Goal: Task Accomplishment & Management: Manage account settings

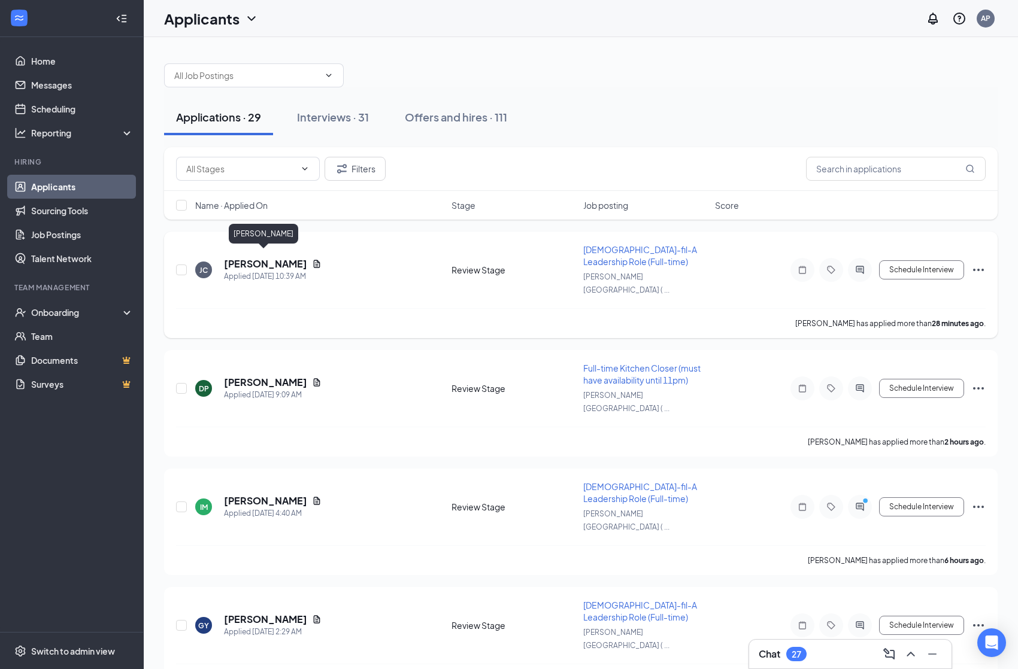
click at [258, 260] on h5 "[PERSON_NAME]" at bounding box center [265, 263] width 83 height 13
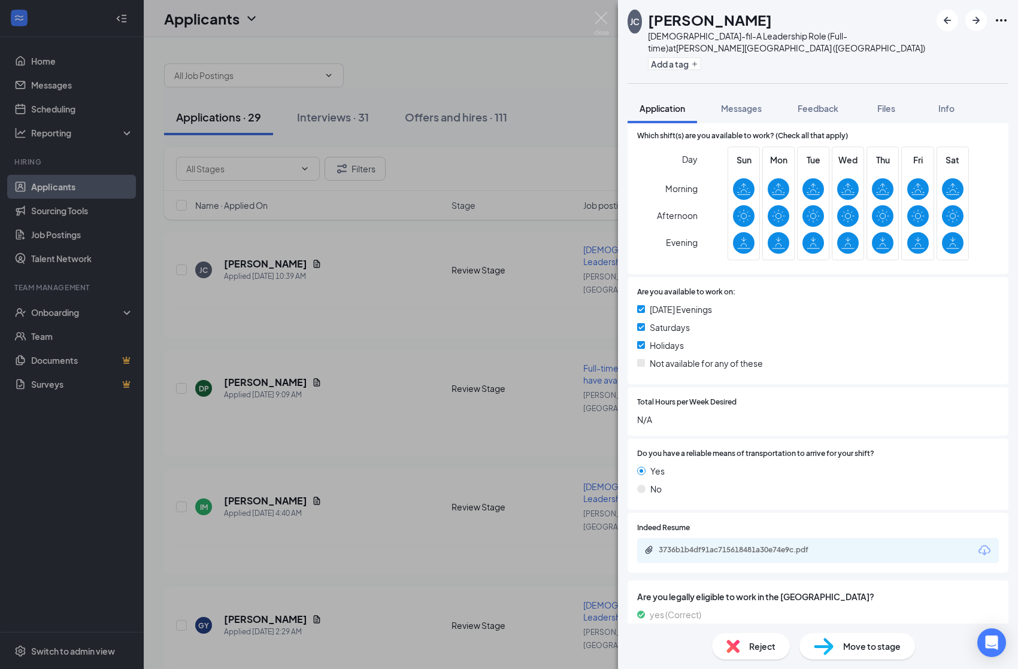
scroll to position [964, 0]
click at [713, 546] on div "3736b1b4df91ac715618481a30e74e9c.pdf" at bounding box center [743, 551] width 168 height 10
click at [43, 234] on div "[PERSON_NAME][DEMOGRAPHIC_DATA]-fil-A Leadership Role (Full-time) at [PERSON_NA…" at bounding box center [509, 334] width 1018 height 669
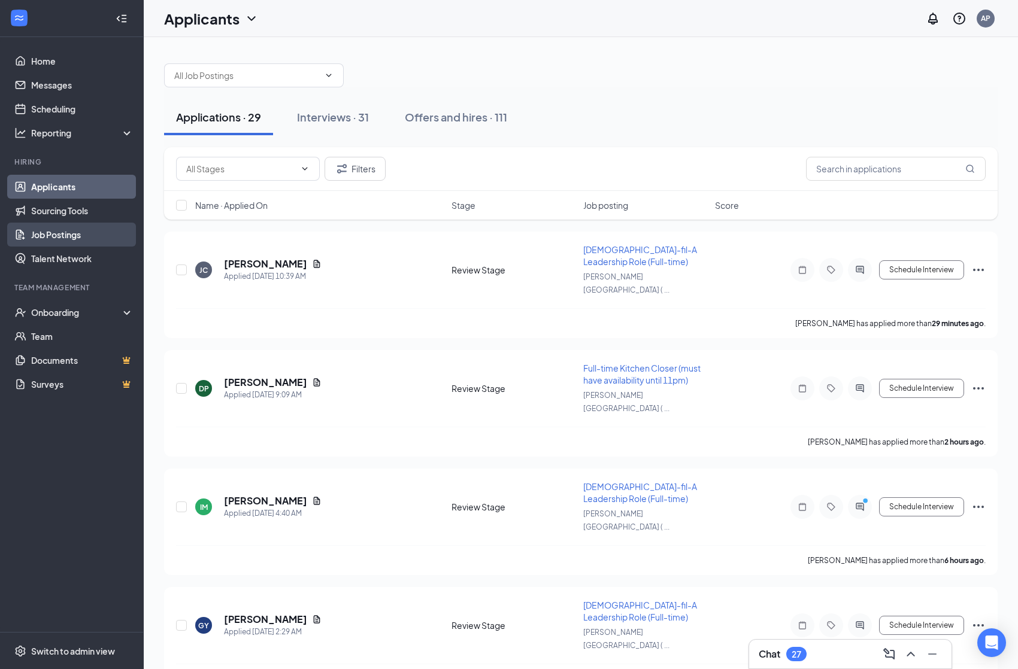
click at [46, 238] on link "Job Postings" at bounding box center [82, 235] width 102 height 24
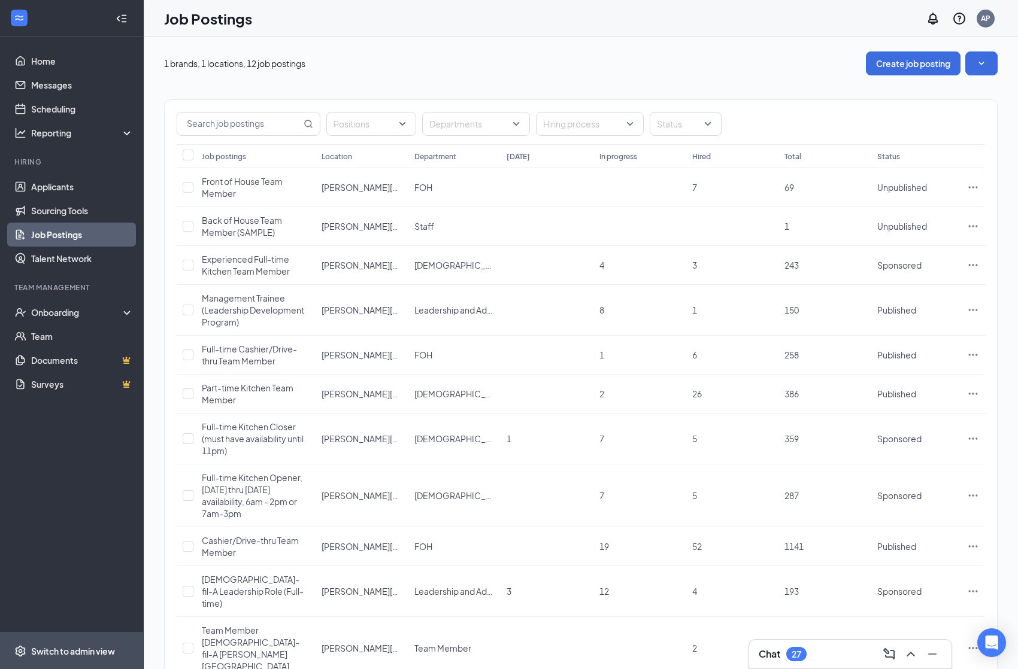
click at [80, 651] on div "Switch to admin view" at bounding box center [73, 651] width 84 height 12
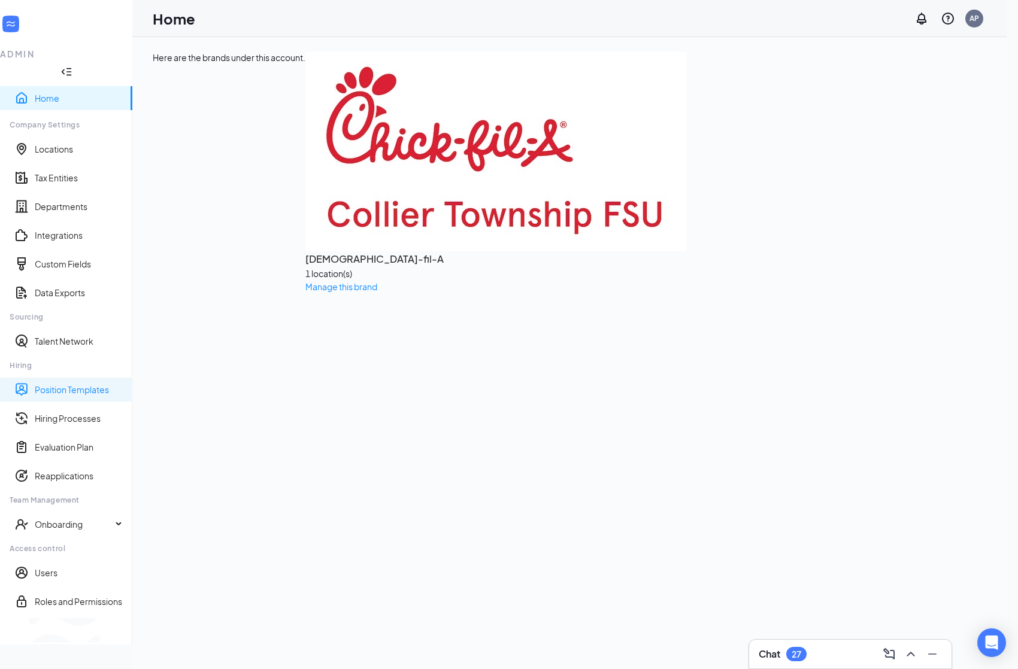
click at [45, 384] on link "Position Templates" at bounding box center [79, 390] width 88 height 12
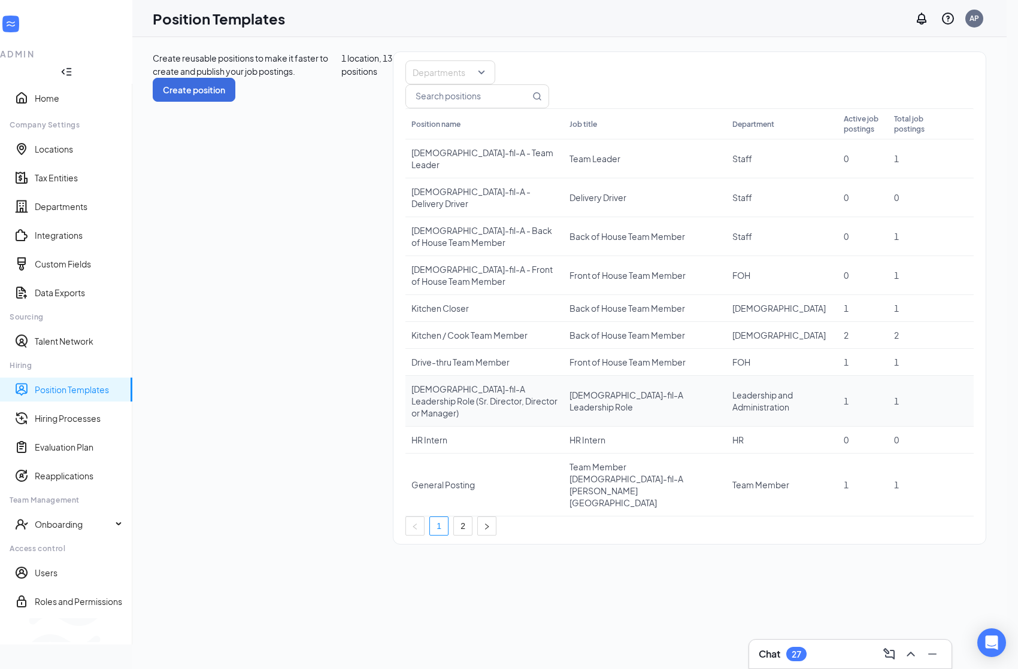
click at [955, 401] on icon "Ellipses" at bounding box center [955, 401] width 0 height 0
click at [871, 424] on span "Edit" at bounding box center [866, 420] width 16 height 11
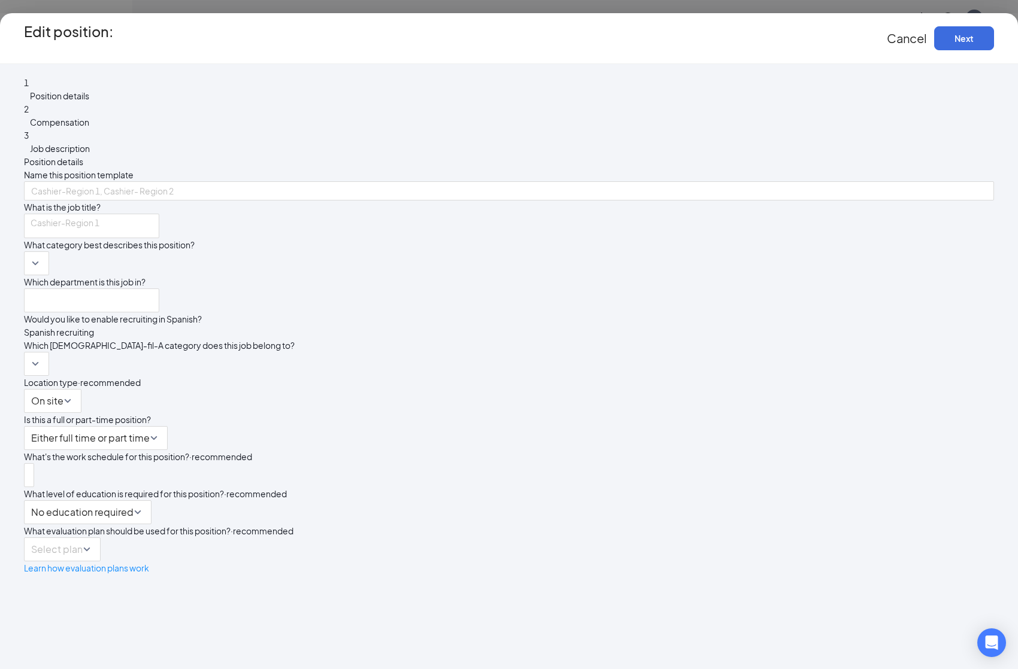
type input "[DEMOGRAPHIC_DATA]-fil-A Leadership Role (Sr. Director, Director or Manager)"
type input "[DEMOGRAPHIC_DATA]-fil-A Leadership Role"
type input "Leadership and Administration"
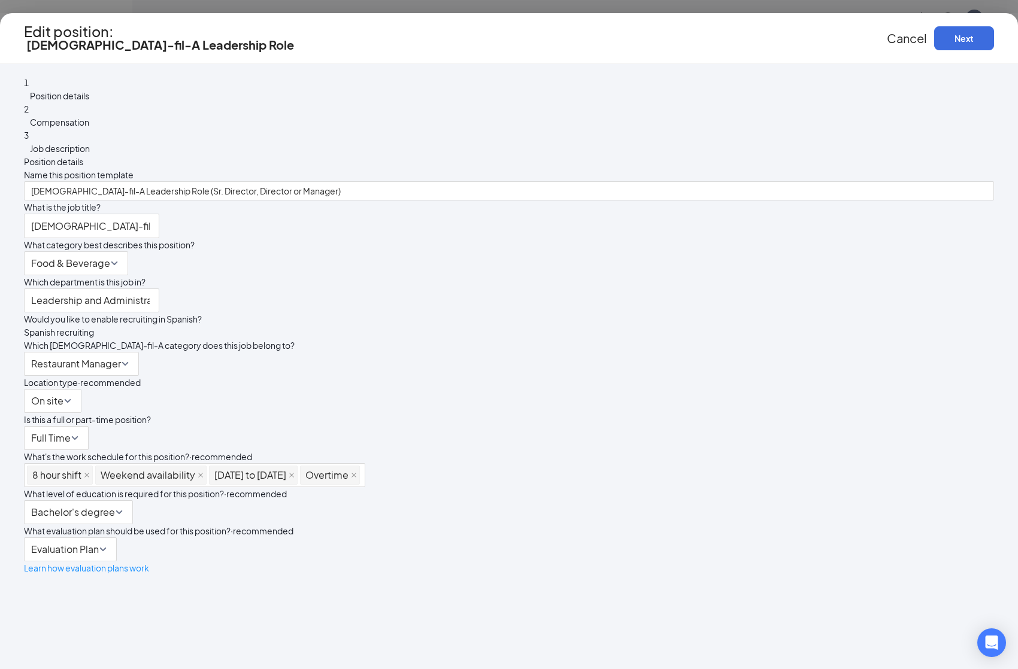
click at [89, 128] on span "Compensation" at bounding box center [59, 122] width 59 height 11
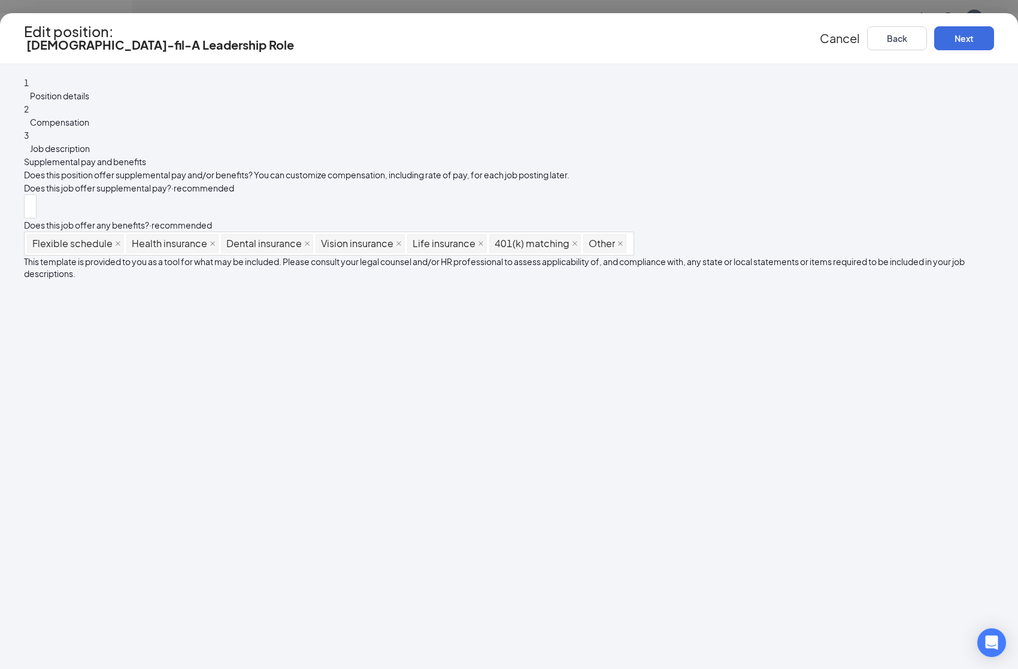
click at [90, 154] on span "Job description" at bounding box center [60, 148] width 60 height 11
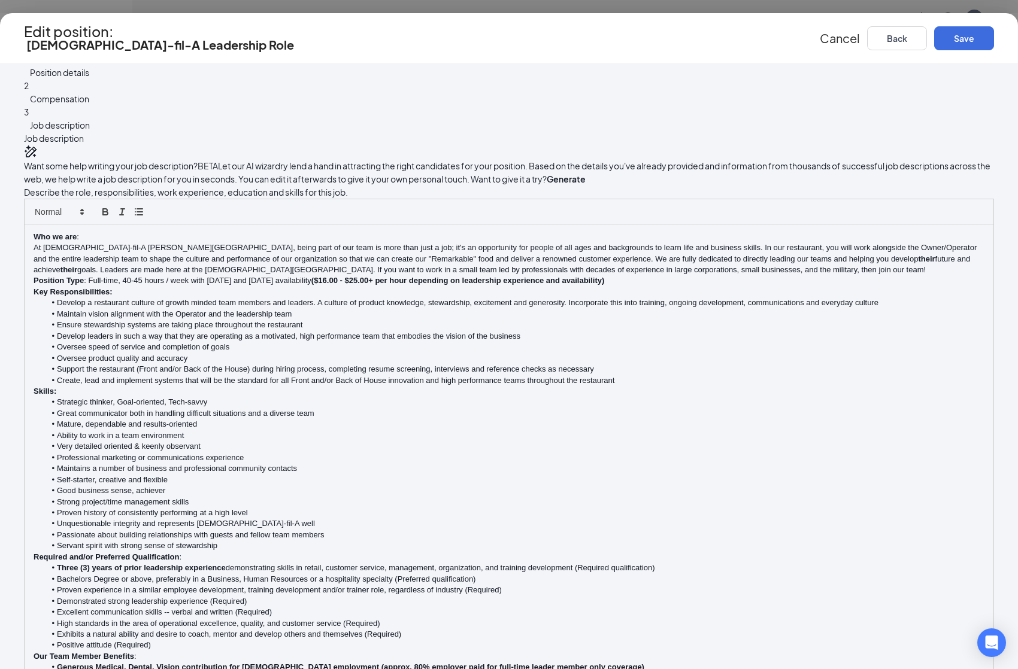
scroll to position [23, 0]
click at [820, 35] on span "Cancel" at bounding box center [840, 38] width 40 height 15
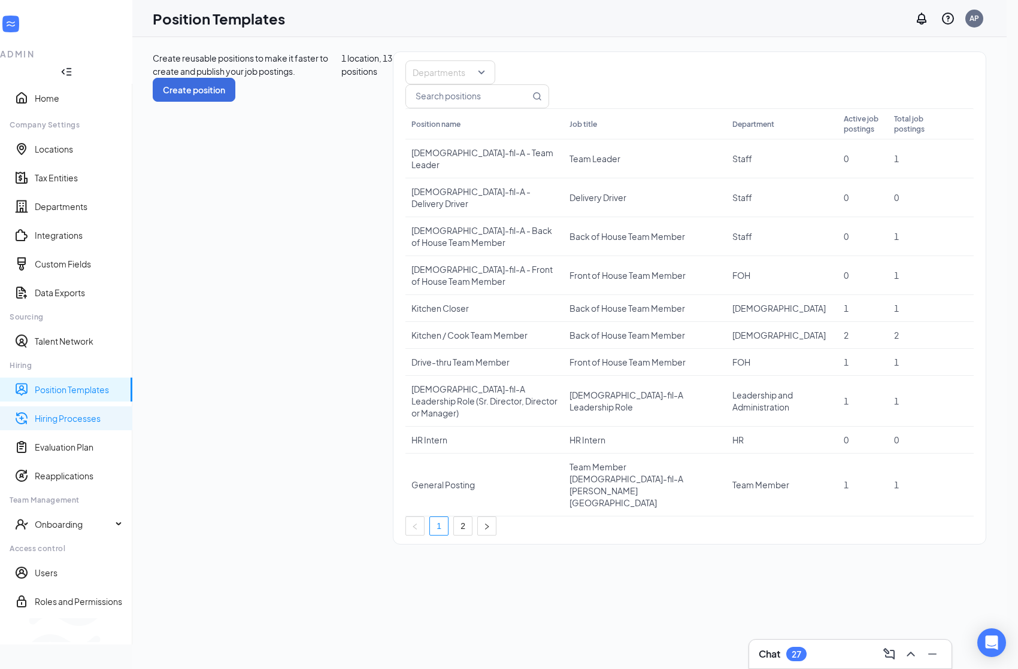
click at [63, 412] on link "Hiring Processes" at bounding box center [79, 418] width 88 height 12
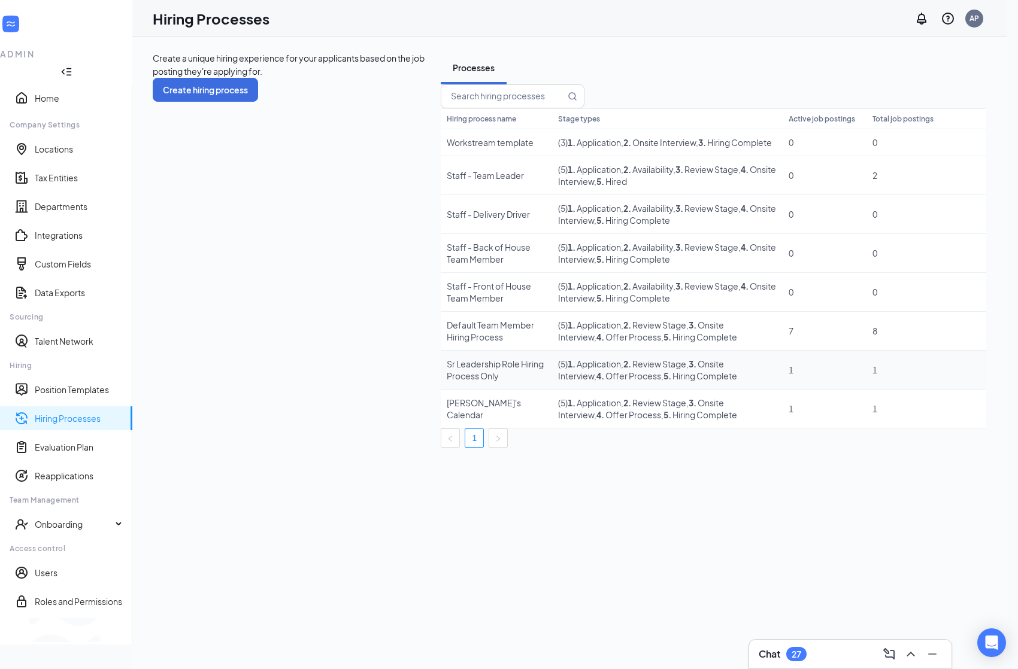
click at [968, 370] on icon "Ellipses" at bounding box center [968, 370] width 0 height 0
click at [869, 396] on span "Edit" at bounding box center [866, 391] width 16 height 11
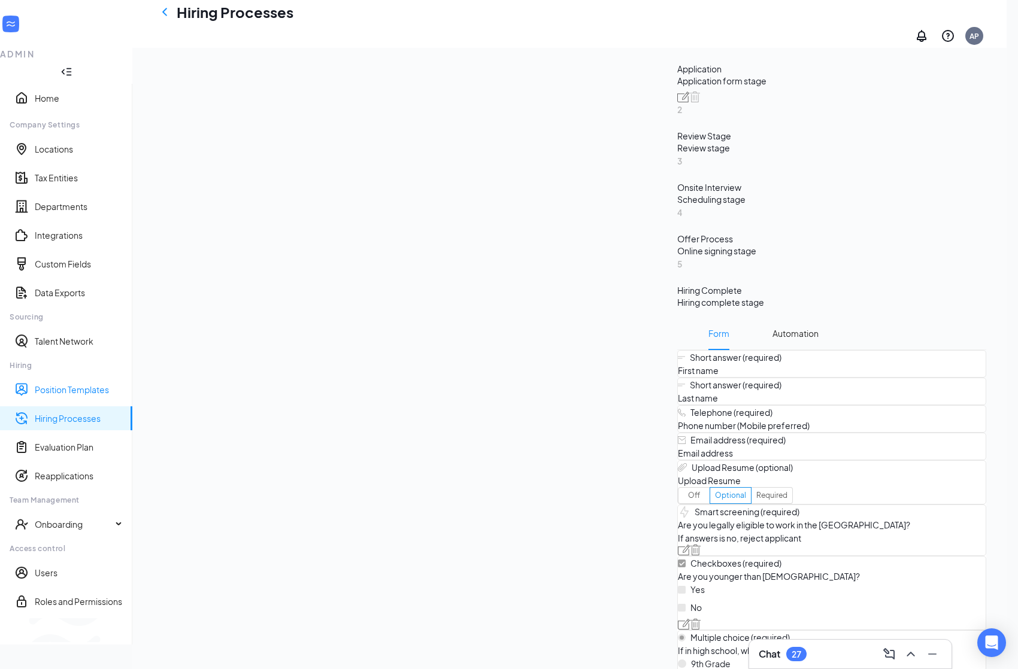
scroll to position [429, 0]
click at [200, 636] on div "Switch to team view" at bounding box center [200, 630] width 0 height 12
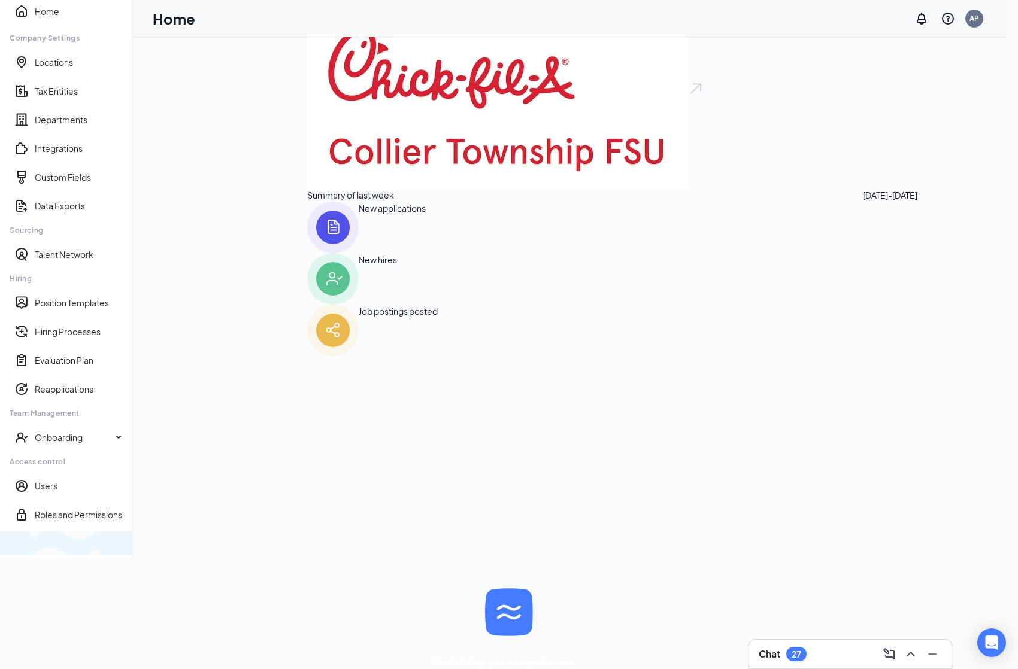
scroll to position [25, 0]
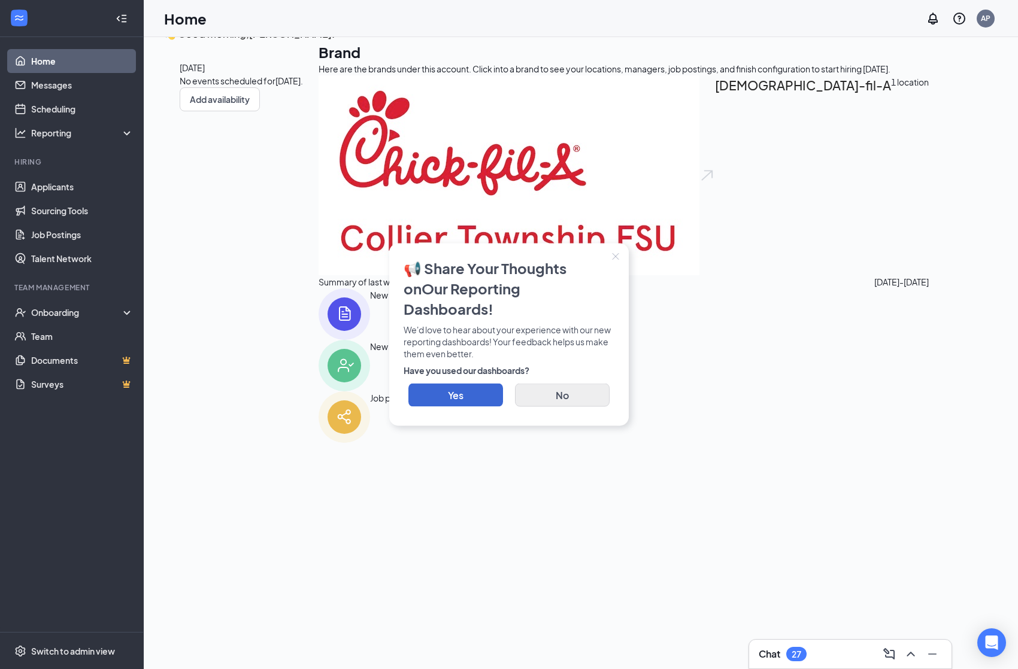
click at [553, 390] on button "No" at bounding box center [562, 395] width 95 height 23
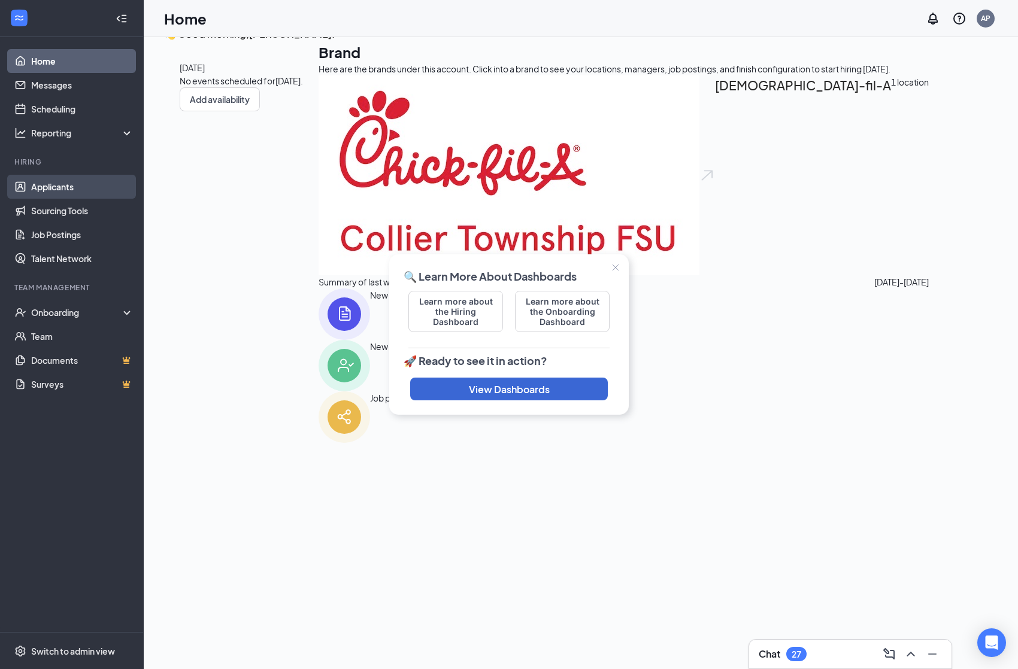
click at [53, 191] on link "Applicants" at bounding box center [82, 187] width 102 height 24
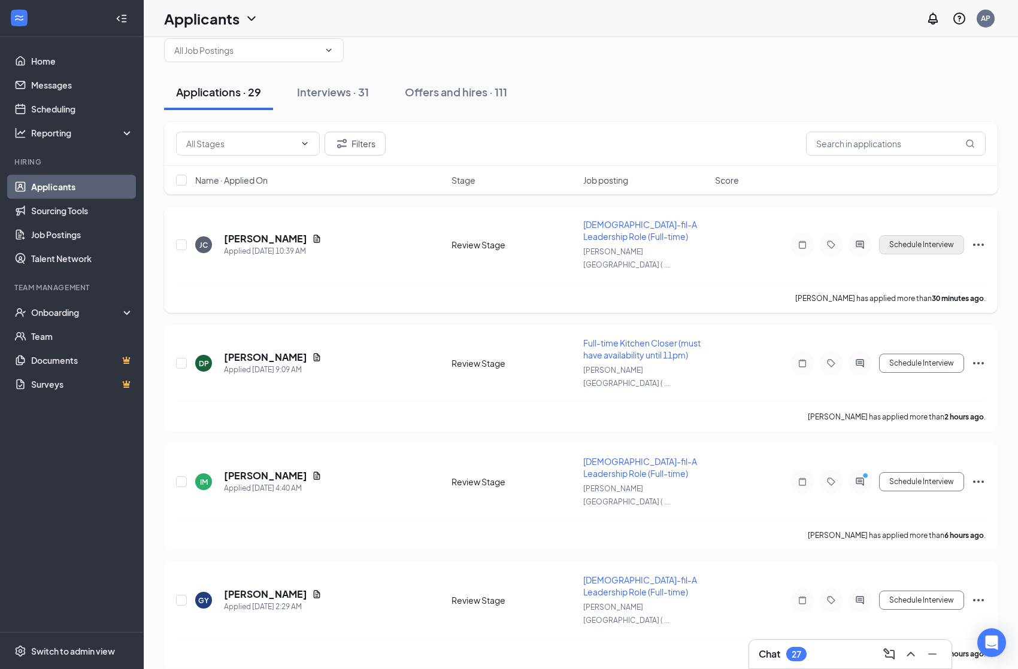
click at [926, 241] on button "Schedule Interview" at bounding box center [921, 244] width 85 height 19
click at [263, 351] on h5 "[PERSON_NAME]" at bounding box center [265, 357] width 83 height 13
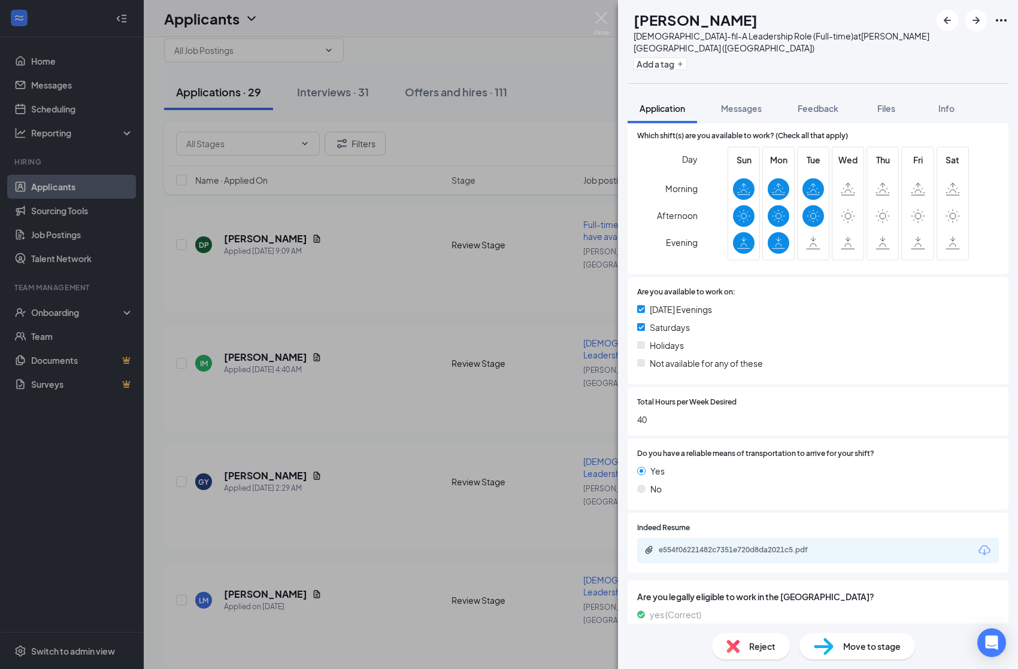
scroll to position [951, 0]
click at [711, 546] on div "e554f06221482c7351e720d8da2021c5.pdf" at bounding box center [743, 551] width 168 height 10
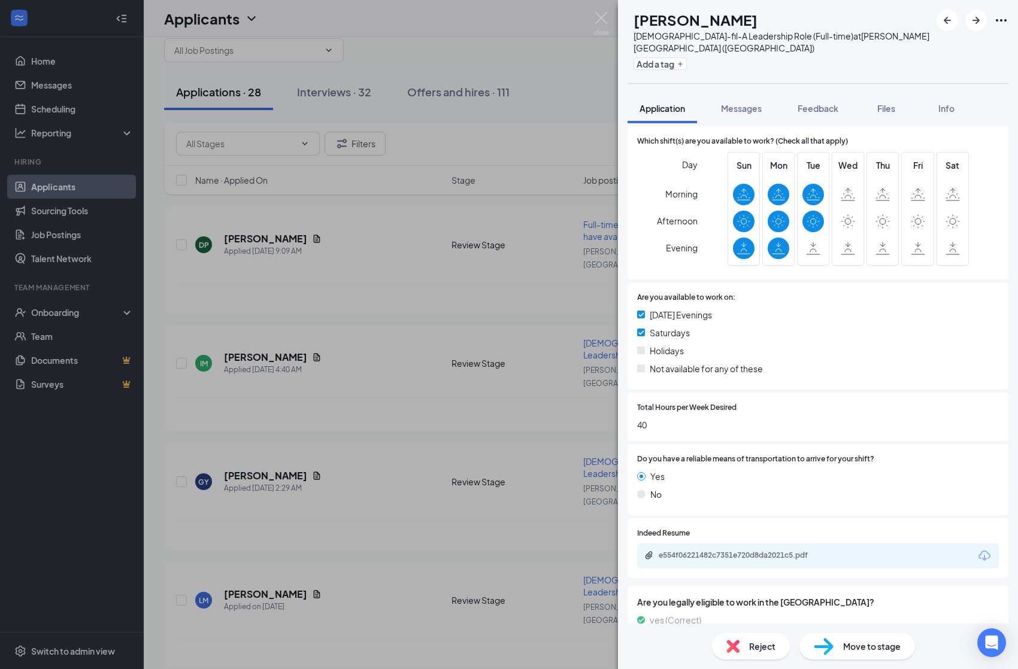
click at [757, 643] on span "Reject" at bounding box center [762, 646] width 26 height 13
checkbox input "true"
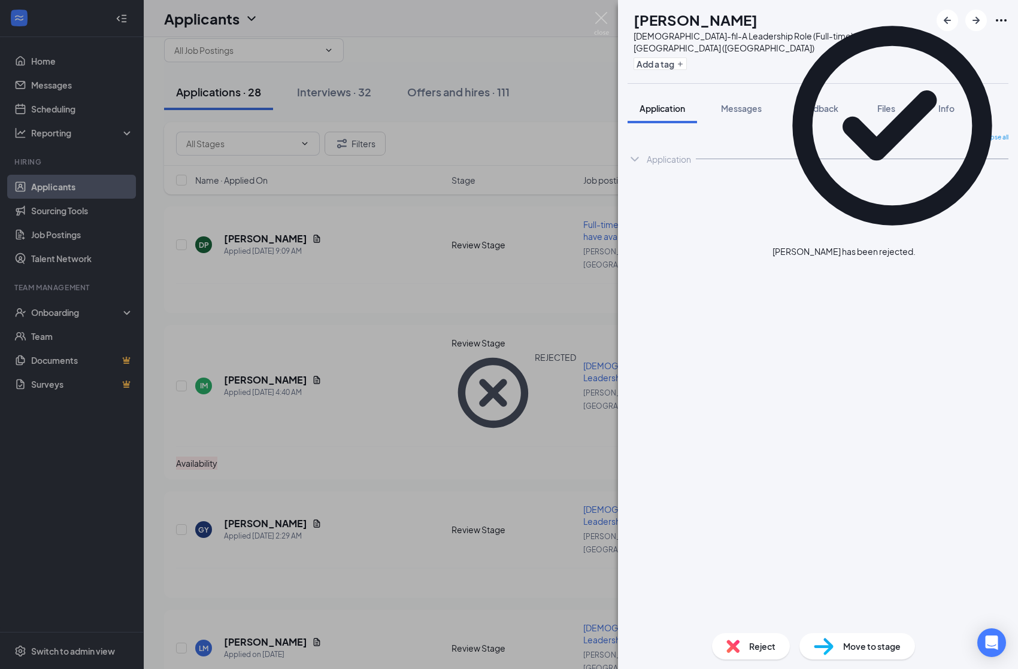
click at [603, 20] on img at bounding box center [601, 23] width 15 height 23
